Goal: Task Accomplishment & Management: Manage account settings

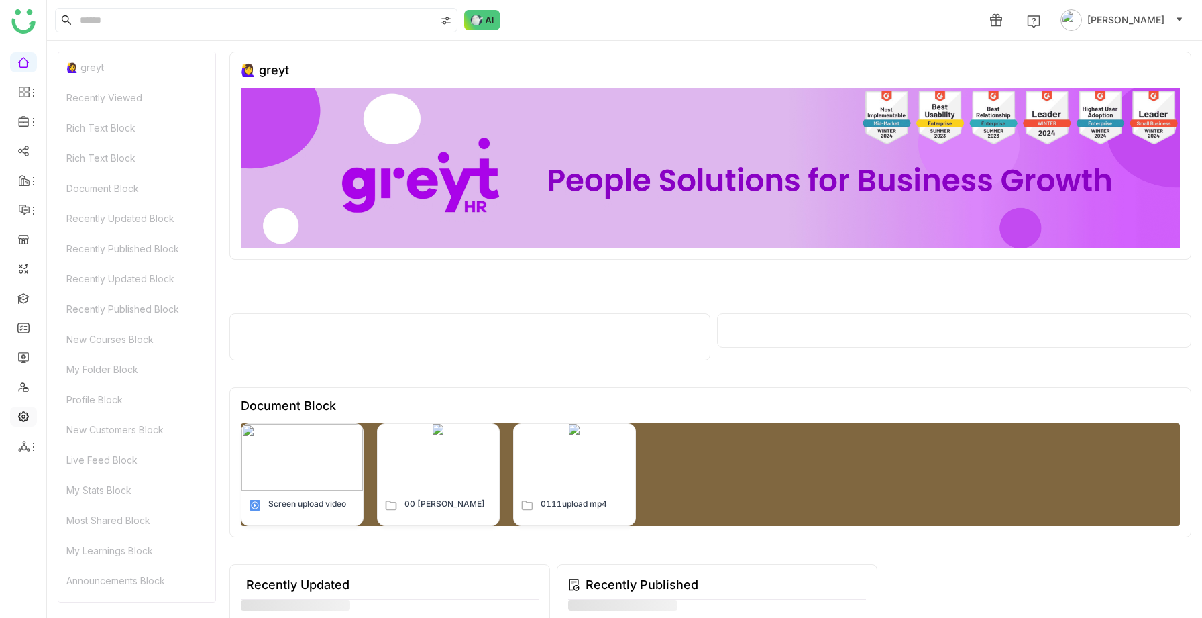
click at [23, 421] on link at bounding box center [23, 415] width 12 height 11
click at [23, 414] on link at bounding box center [23, 415] width 12 height 11
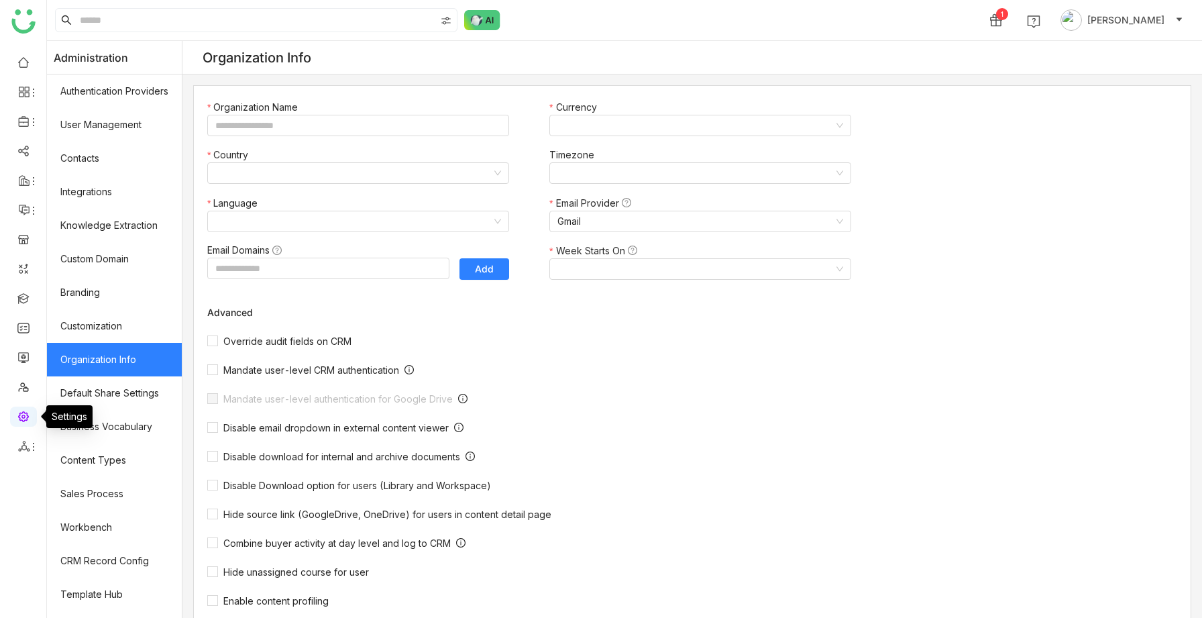
type input "*******"
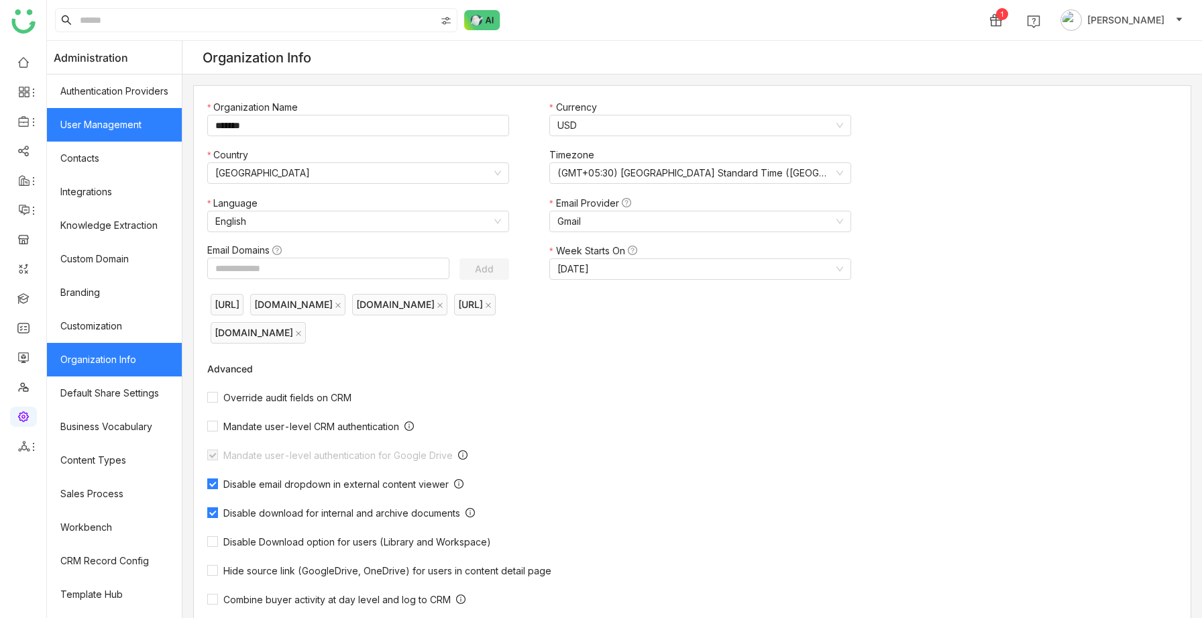
click at [95, 125] on link "User Management" at bounding box center [114, 125] width 135 height 34
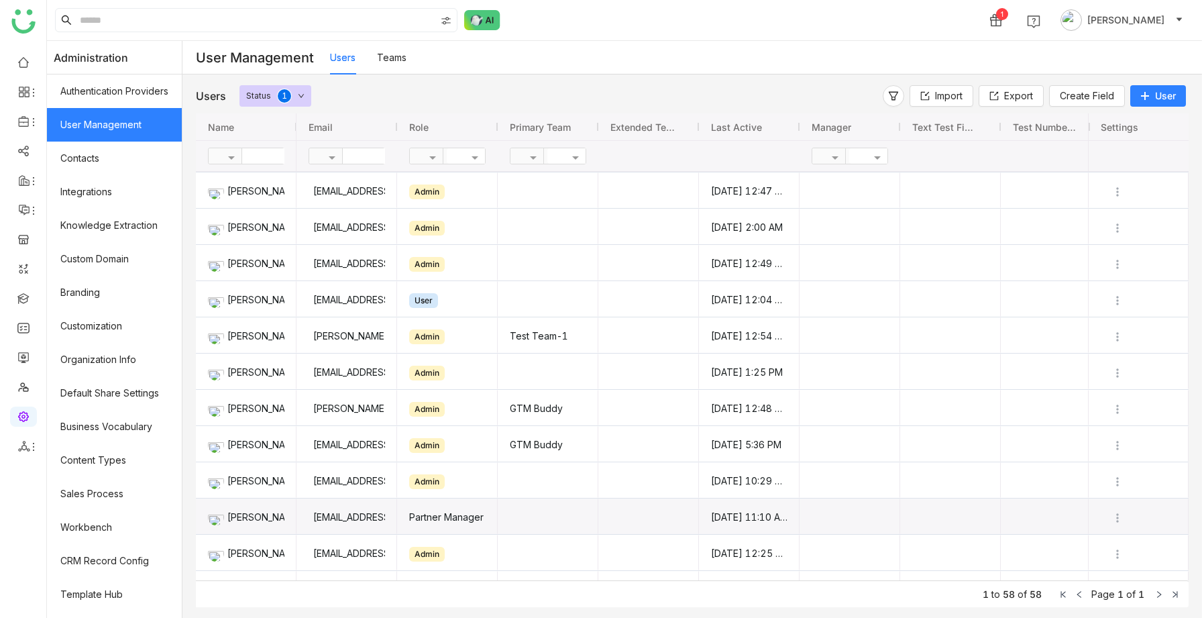
scroll to position [496, 0]
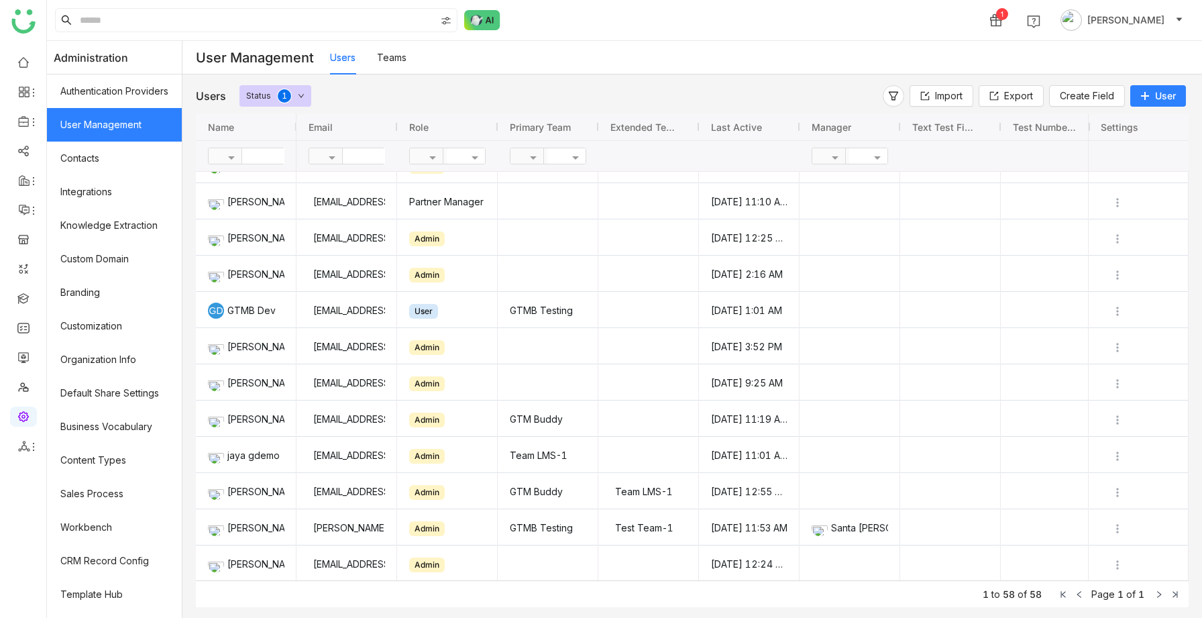
click at [357, 153] on input "text" at bounding box center [391, 155] width 97 height 15
type input "**"
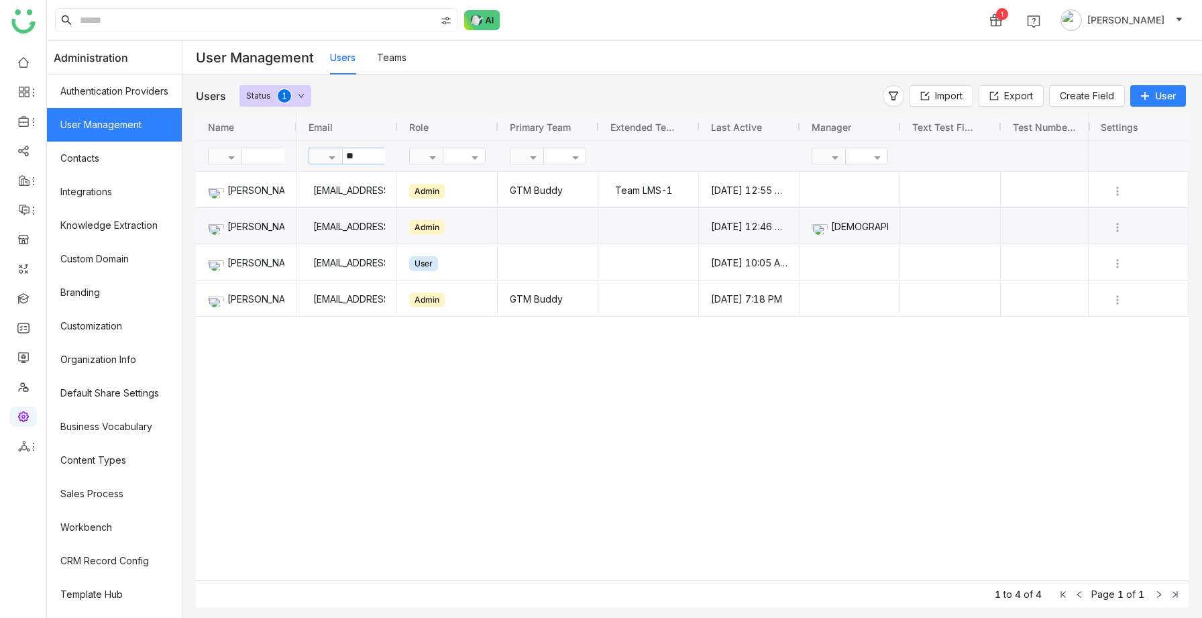
scroll to position [0, 0]
click at [1119, 228] on img "Press SPACE to select this row." at bounding box center [1117, 227] width 13 height 13
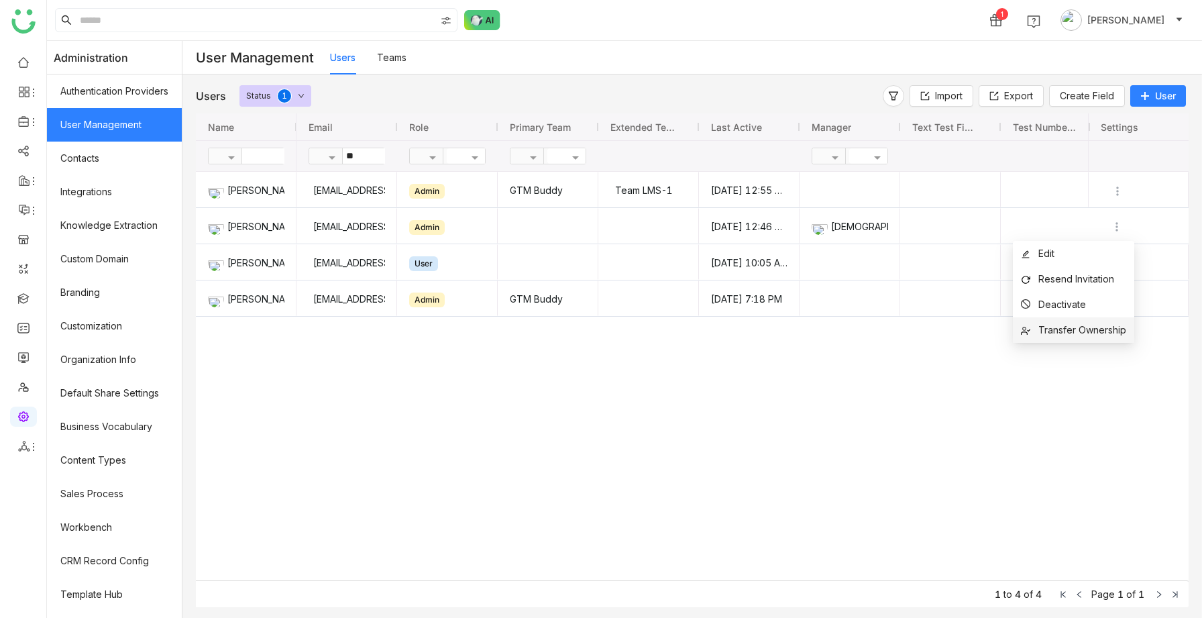
click at [1062, 331] on span "Transfer Ownership" at bounding box center [1082, 329] width 88 height 11
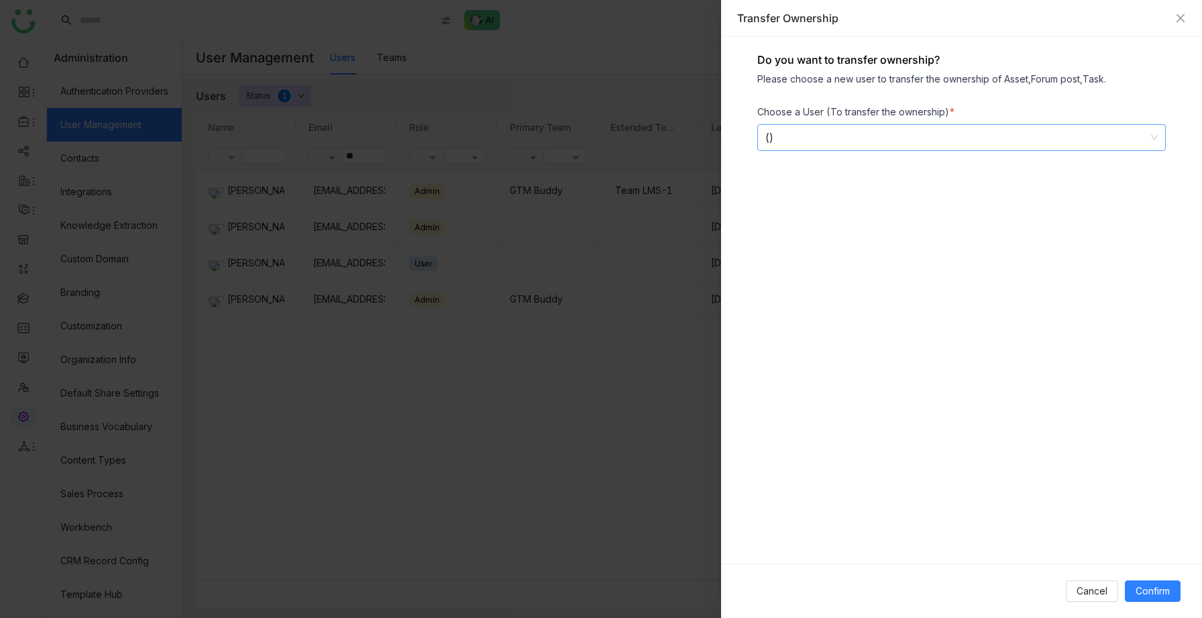
click at [810, 137] on div "()" at bounding box center [955, 137] width 380 height 25
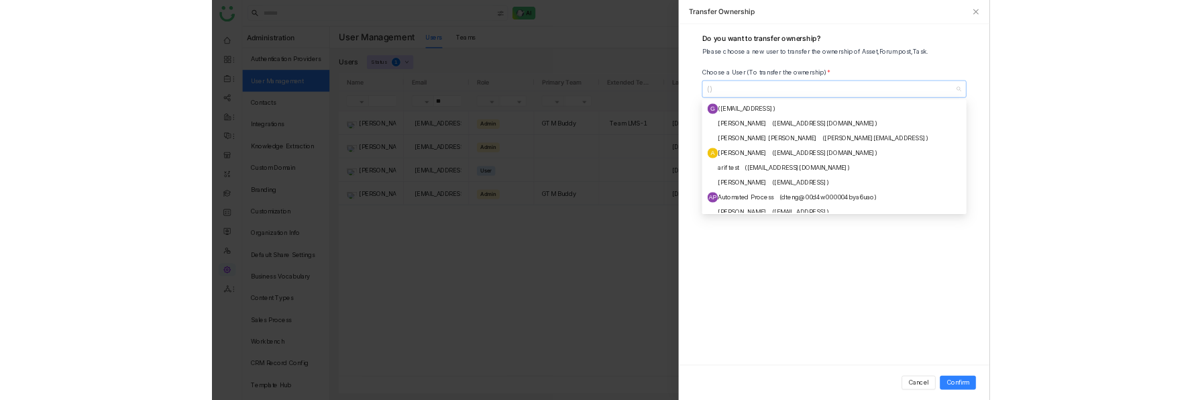
scroll to position [78, 0]
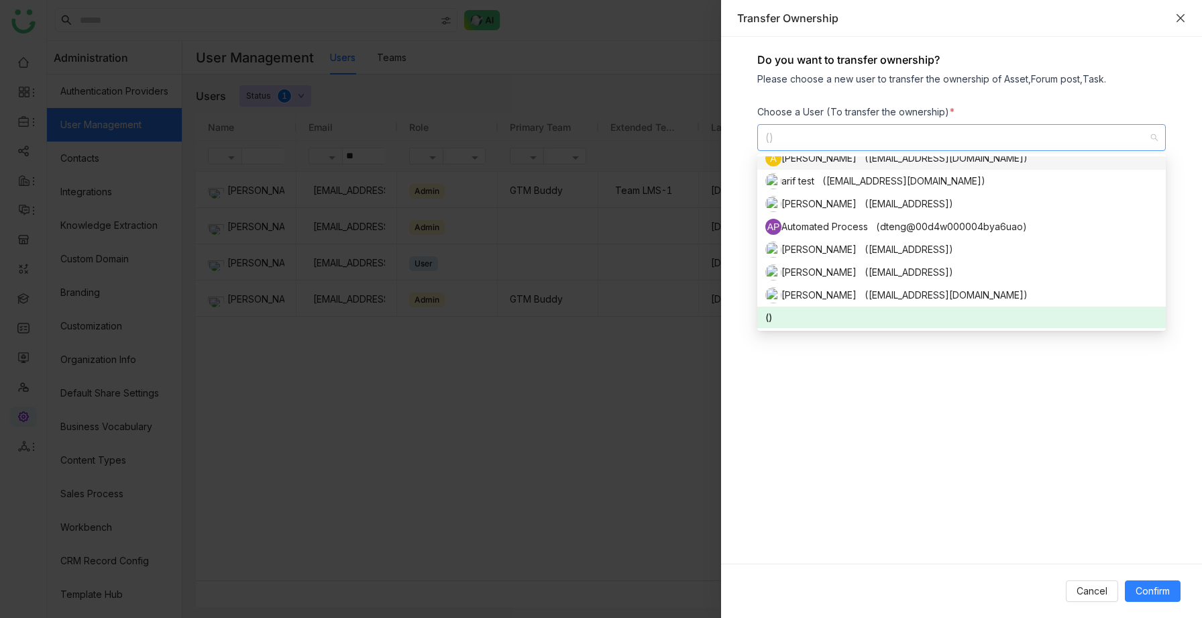
click at [1180, 17] on icon "Close" at bounding box center [1180, 18] width 8 height 8
